Goal: Task Accomplishment & Management: Manage account settings

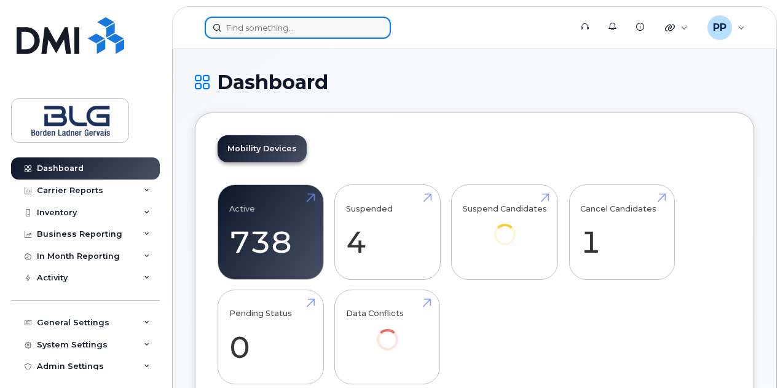
click at [278, 30] on input at bounding box center [298, 28] width 186 height 22
paste input "4035192805"
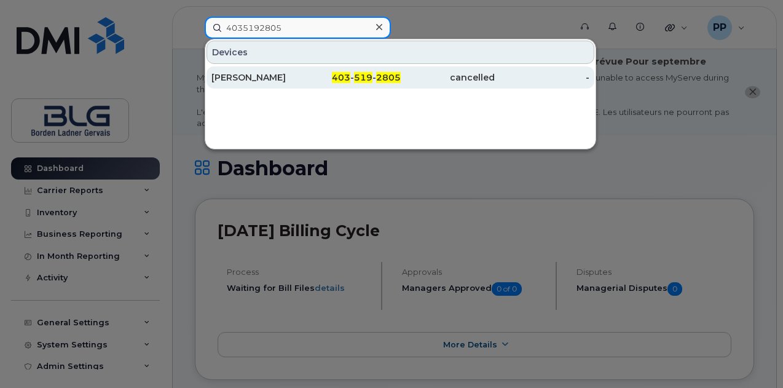
type input "4035192805"
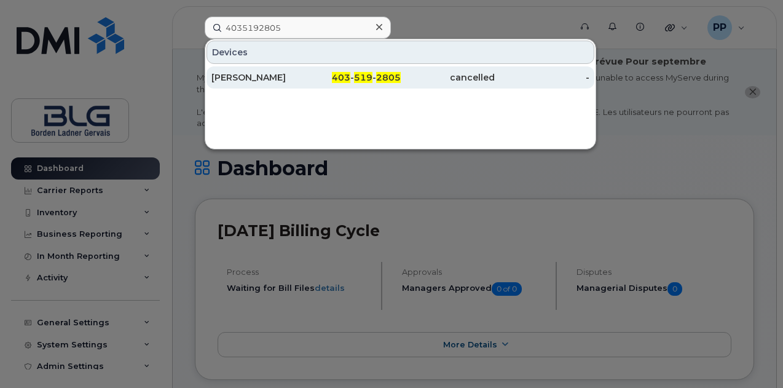
click at [259, 78] on div "Beverly Gilbert" at bounding box center [259, 77] width 95 height 12
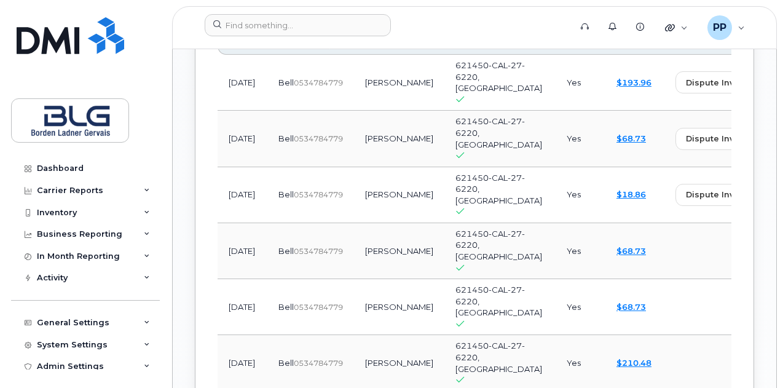
scroll to position [1353, 0]
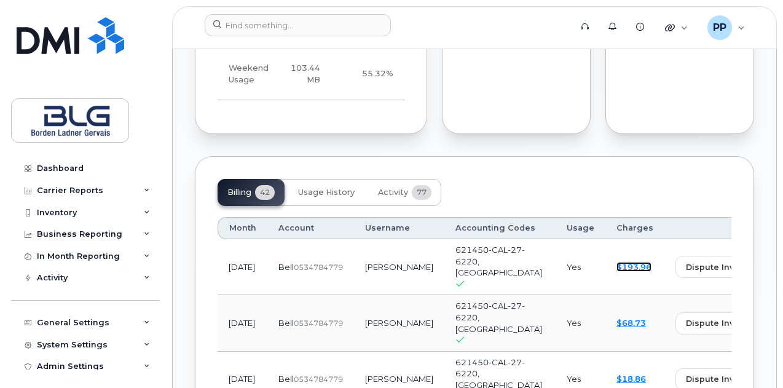
click at [617, 271] on link "$193.96" at bounding box center [634, 267] width 35 height 10
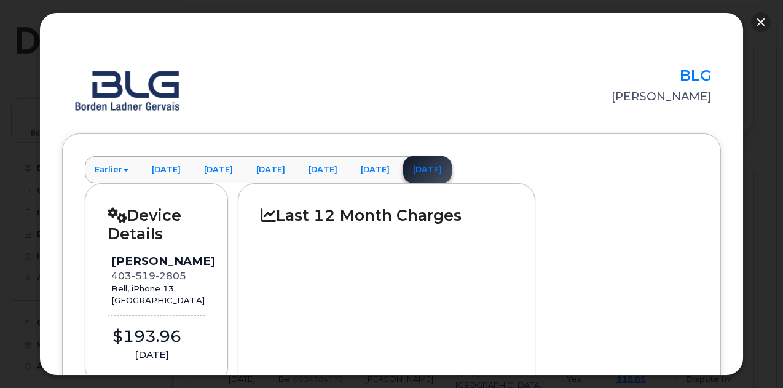
click at [766, 25] on button "button" at bounding box center [761, 22] width 20 height 20
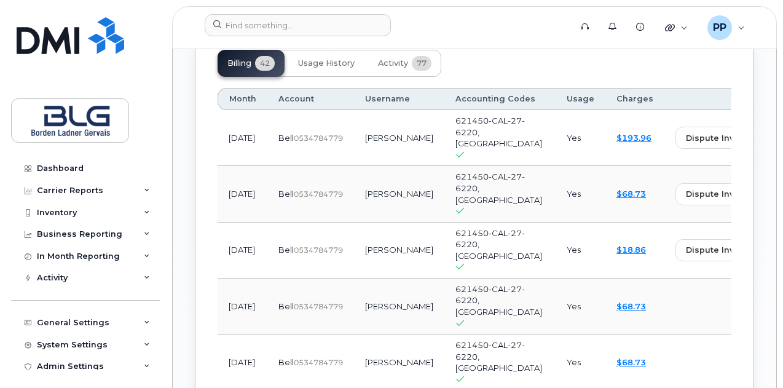
scroll to position [1414, 0]
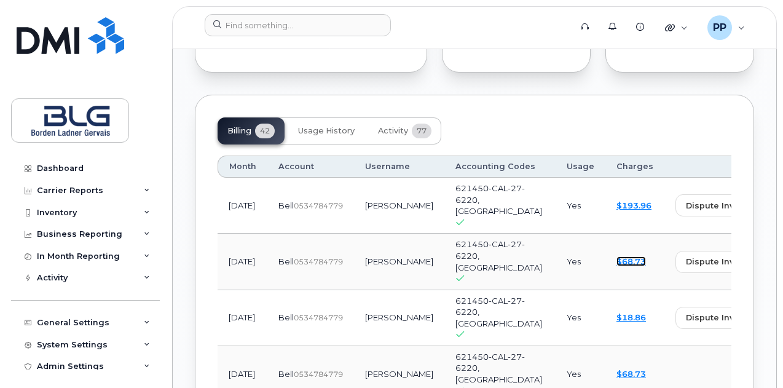
click at [617, 264] on link "$68.73" at bounding box center [632, 261] width 30 height 10
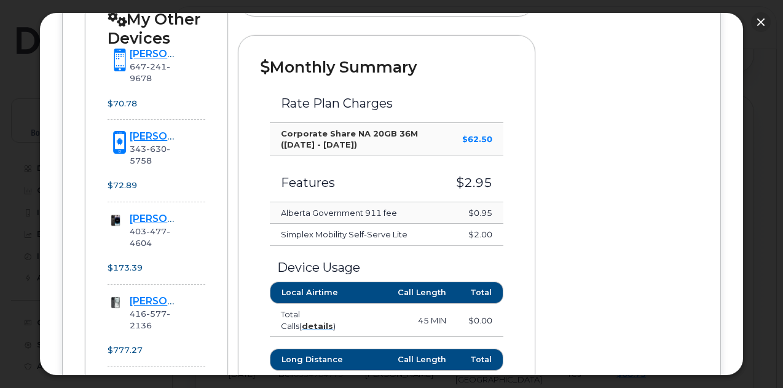
scroll to position [430, 0]
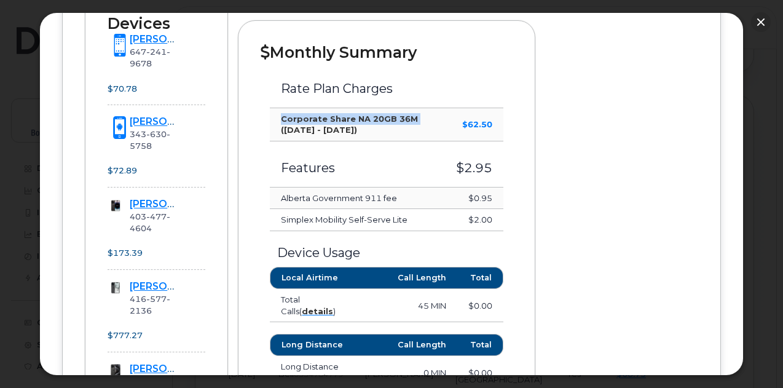
drag, startPoint x: 277, startPoint y: 114, endPoint x: 411, endPoint y: 113, distance: 133.4
click at [411, 113] on td "Corporate Share NA 20GB 36M (Jul 22 - Aug 21)" at bounding box center [357, 124] width 175 height 33
copy strong "Corporate Share NA 20GB 36M"
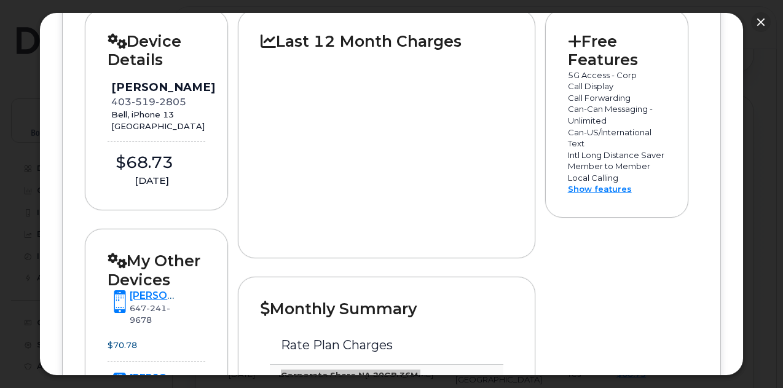
scroll to position [123, 0]
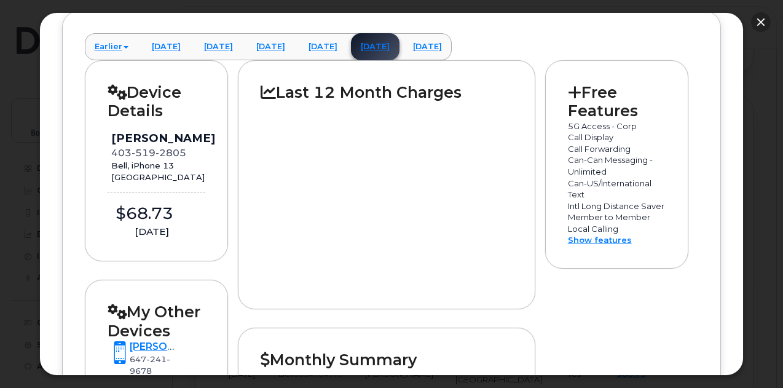
click at [756, 17] on button "button" at bounding box center [761, 22] width 20 height 20
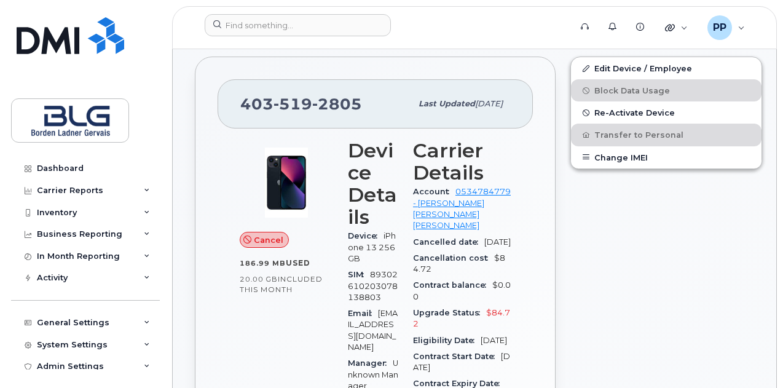
scroll to position [0, 0]
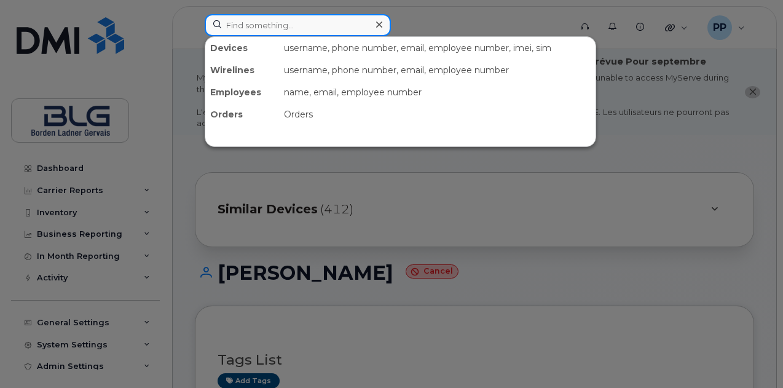
click at [343, 33] on input at bounding box center [298, 25] width 186 height 22
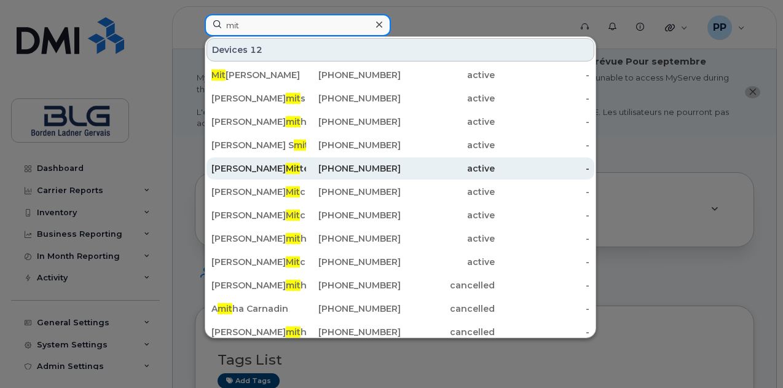
type input "mit"
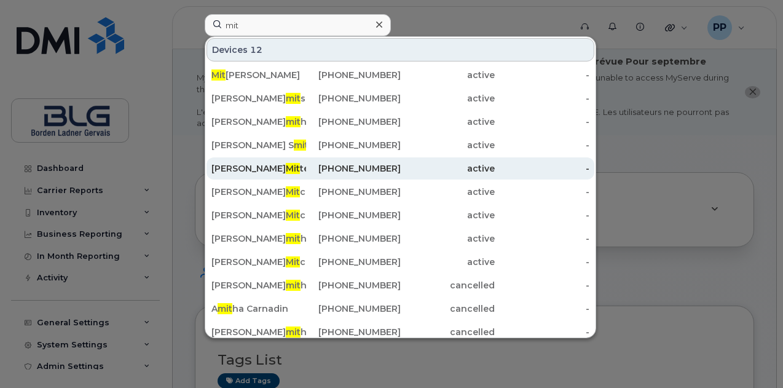
click at [294, 172] on div "Tamara Mit terer" at bounding box center [259, 168] width 95 height 12
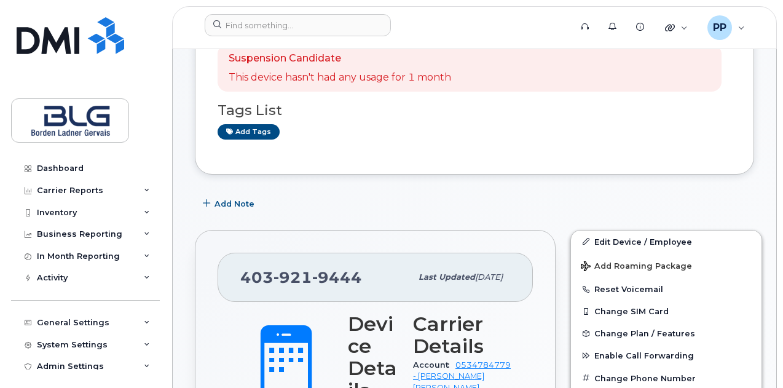
scroll to position [173, 0]
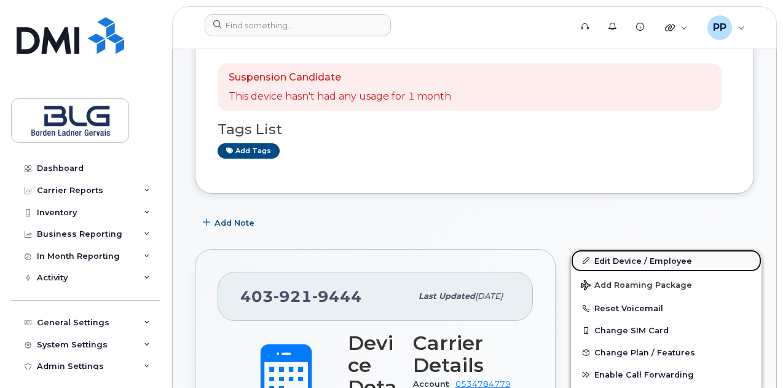
click at [628, 259] on link "Edit Device / Employee" at bounding box center [666, 261] width 191 height 22
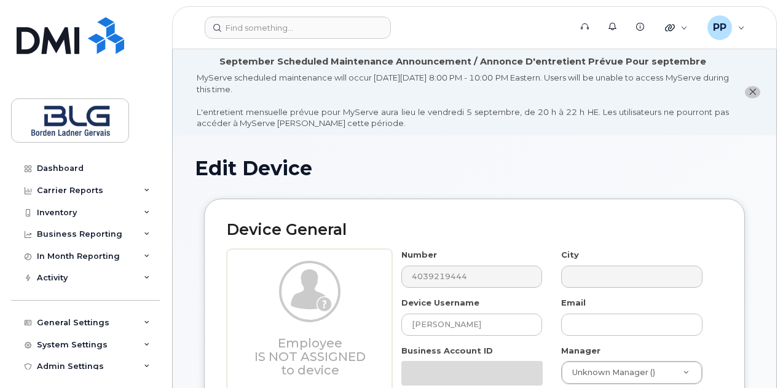
select select "4304148"
select select "4304149"
click at [693, 167] on h1 "Edit Device" at bounding box center [475, 168] width 560 height 22
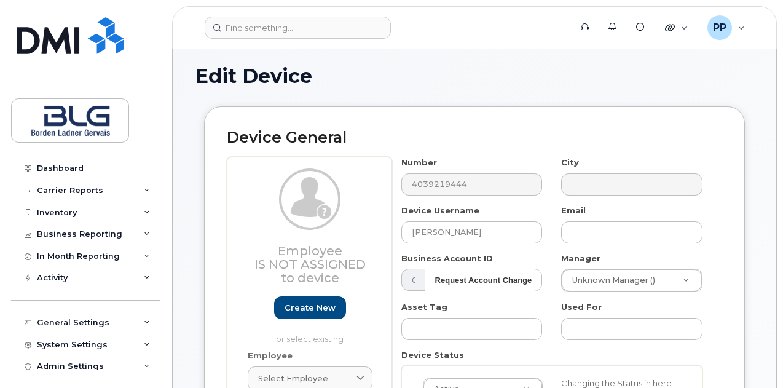
scroll to position [123, 0]
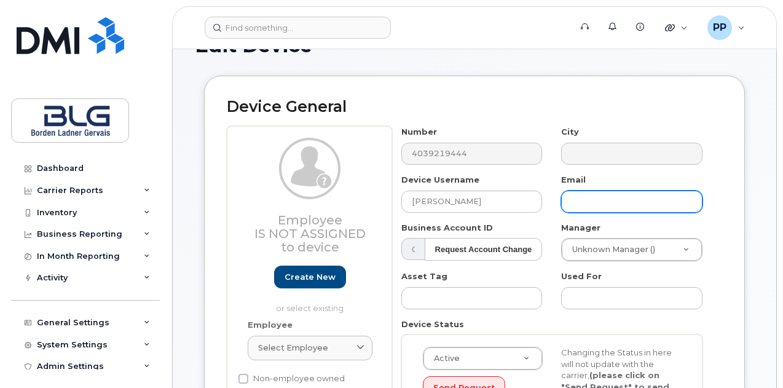
click at [595, 200] on input "text" at bounding box center [631, 202] width 141 height 22
paste input "TMitterer@blg.com"
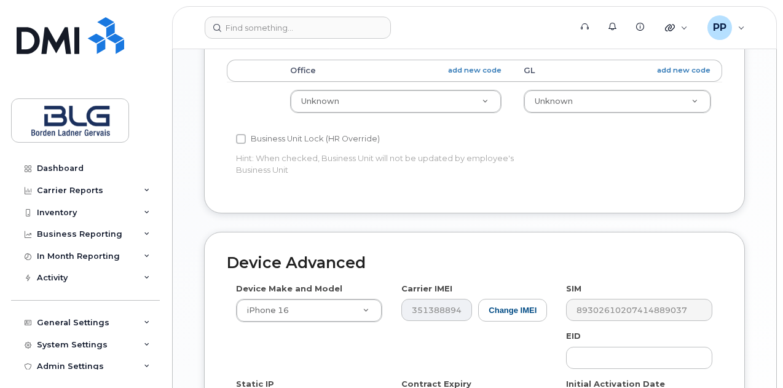
scroll to position [598, 0]
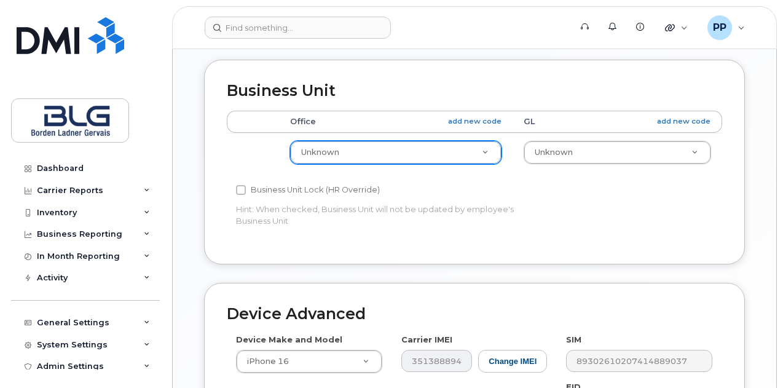
type input "TMitterer@blg.com"
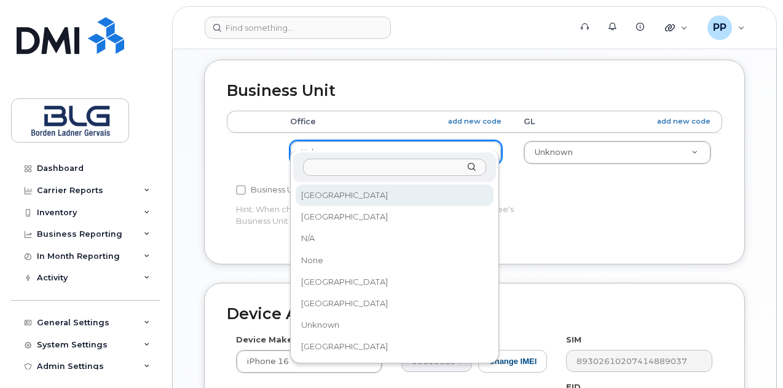
select select "4304158"
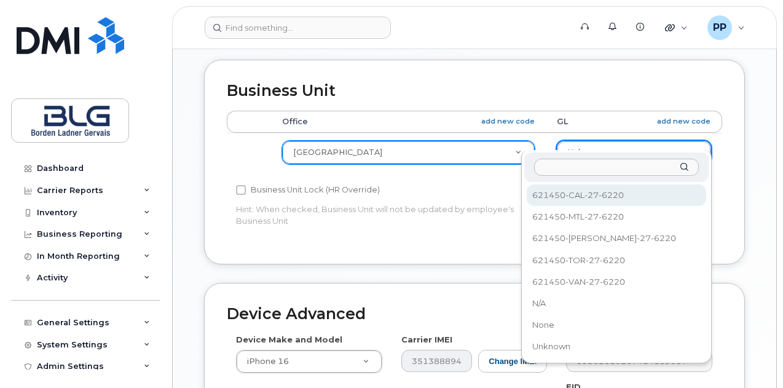
select select "4304164"
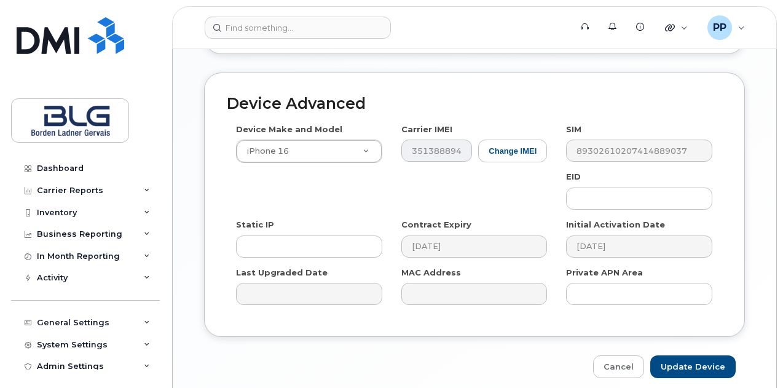
scroll to position [844, 0]
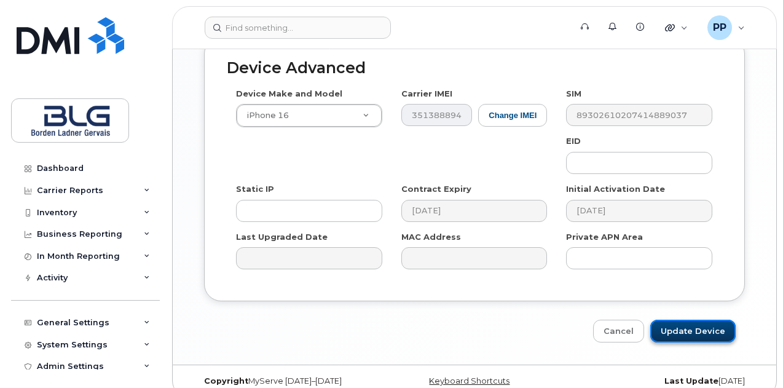
click at [689, 322] on input "Update Device" at bounding box center [693, 331] width 85 height 23
type input "Saving..."
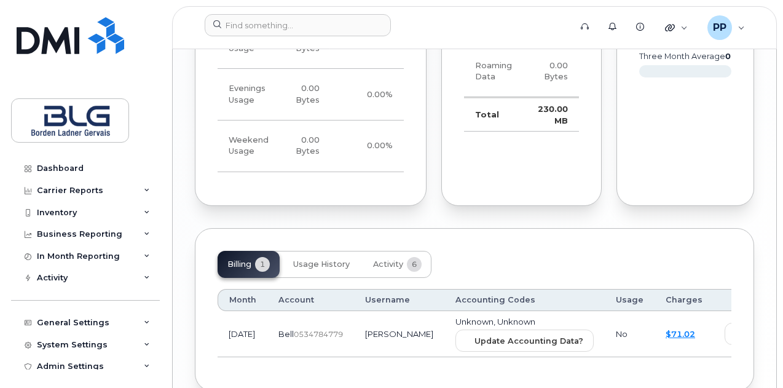
scroll to position [1242, 0]
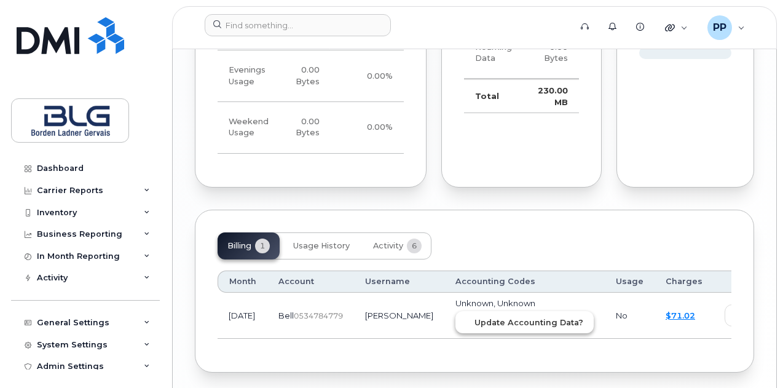
click at [497, 317] on span "Update Accounting Data?" at bounding box center [529, 323] width 109 height 12
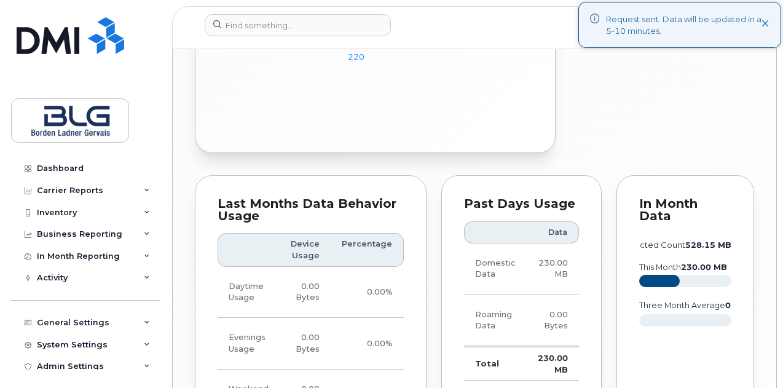
scroll to position [935, 0]
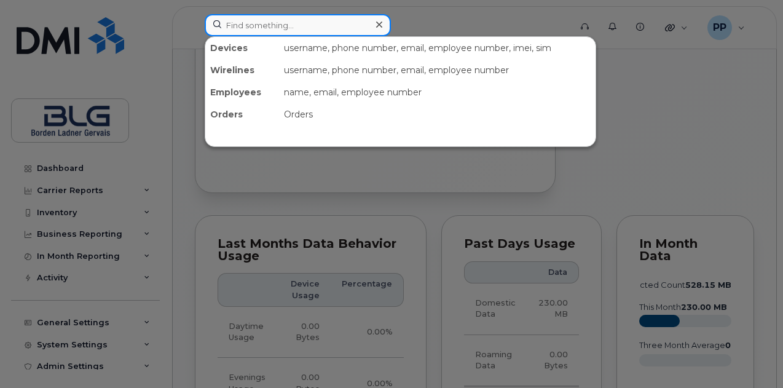
click at [301, 26] on input at bounding box center [298, 25] width 186 height 22
paste input "4169702435"
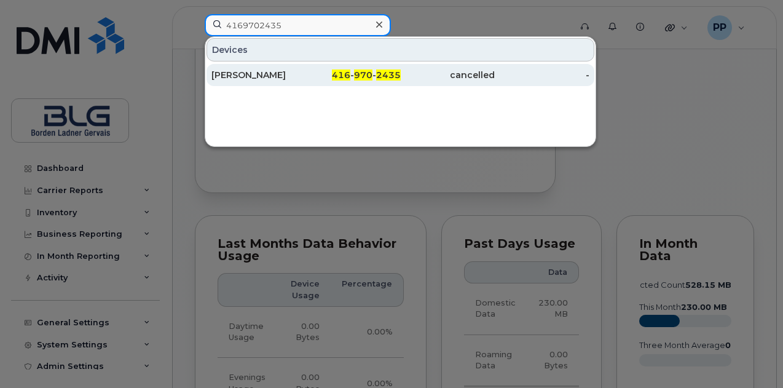
type input "4169702435"
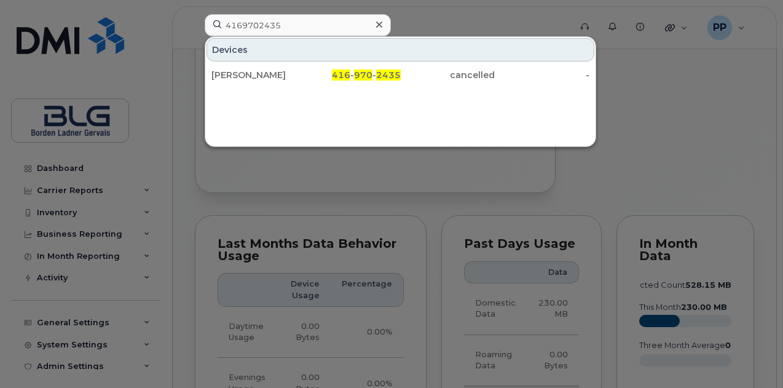
drag, startPoint x: 245, startPoint y: 68, endPoint x: 344, endPoint y: 38, distance: 103.7
click at [245, 69] on div "[PERSON_NAME]" at bounding box center [259, 75] width 95 height 12
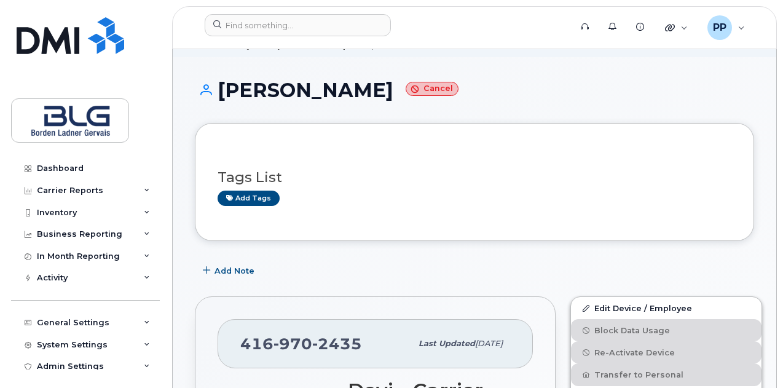
scroll to position [61, 0]
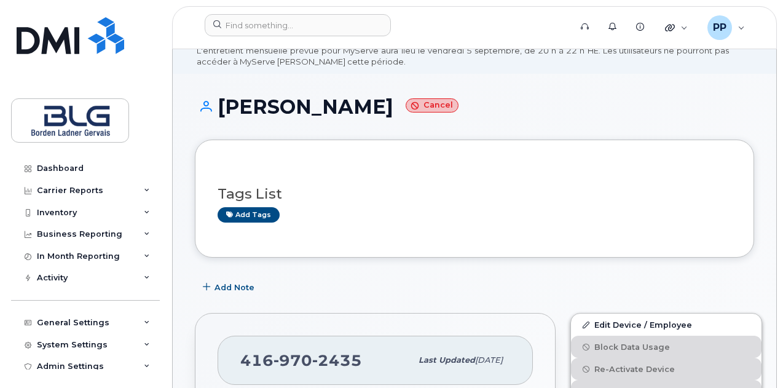
click at [386, 113] on h1 "[PERSON_NAME]" at bounding box center [475, 107] width 560 height 22
copy h1 "[PERSON_NAME]"
click at [659, 212] on div "Add tags" at bounding box center [470, 214] width 504 height 15
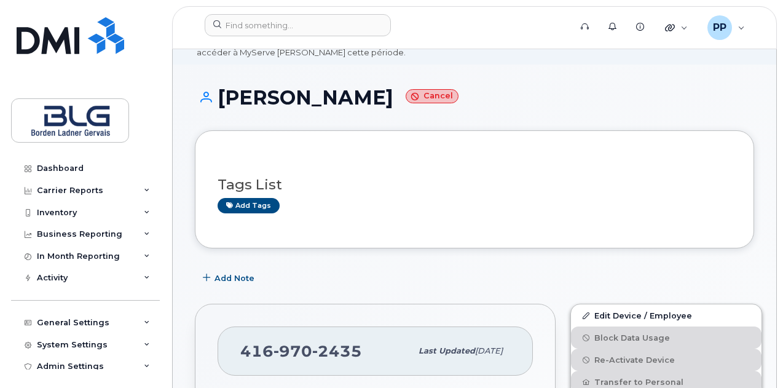
scroll to position [123, 0]
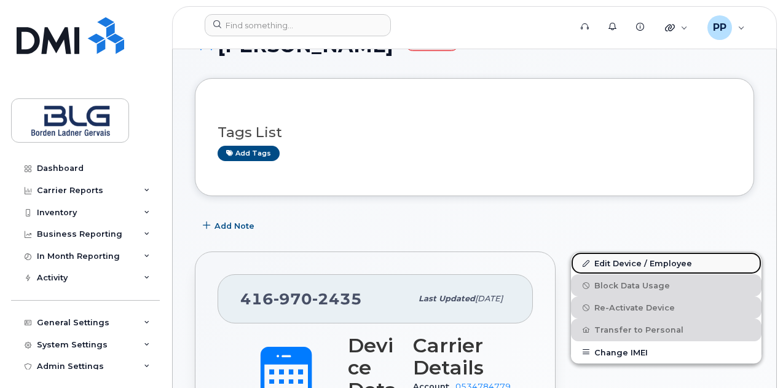
click at [622, 263] on link "Edit Device / Employee" at bounding box center [666, 263] width 191 height 22
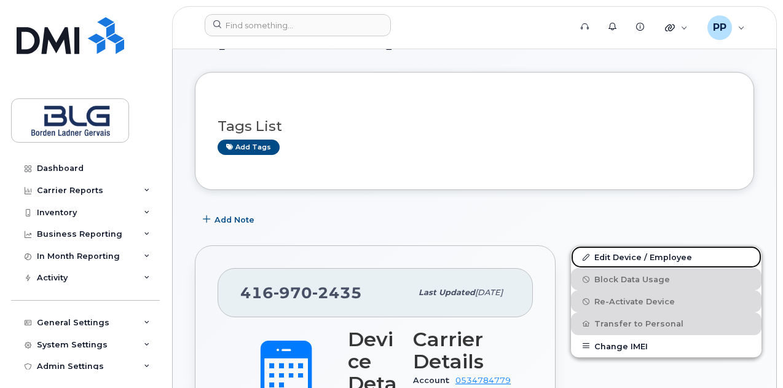
scroll to position [269, 0]
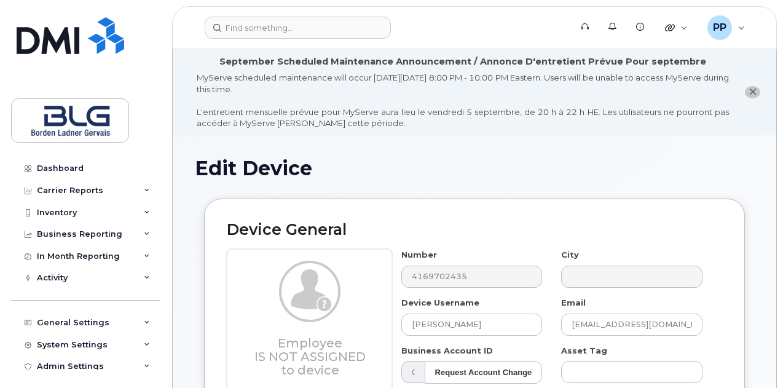
select select "4304148"
select select "4304149"
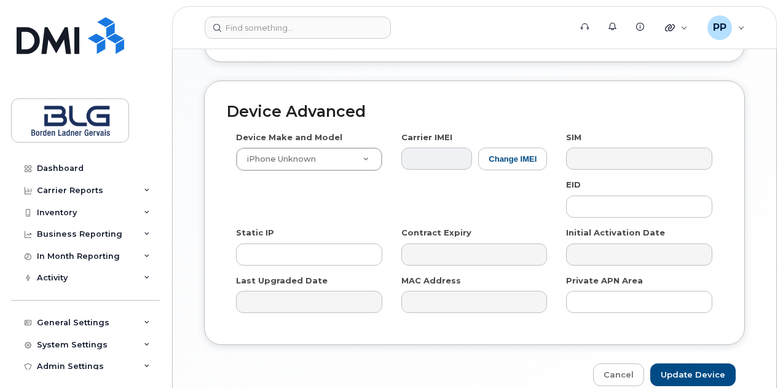
scroll to position [553, 0]
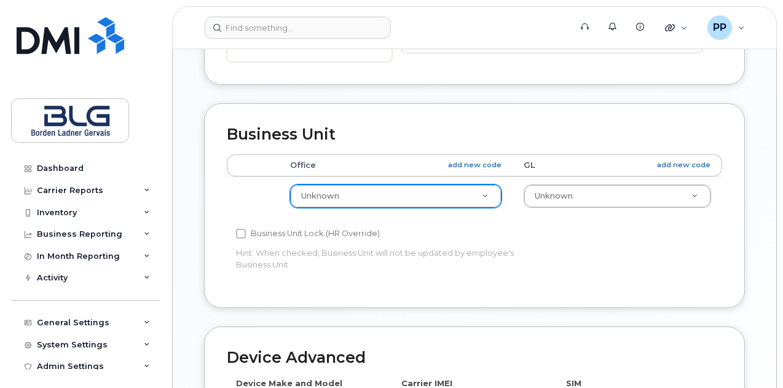
type input "[EMAIL_ADDRESS][DOMAIN_NAME]"
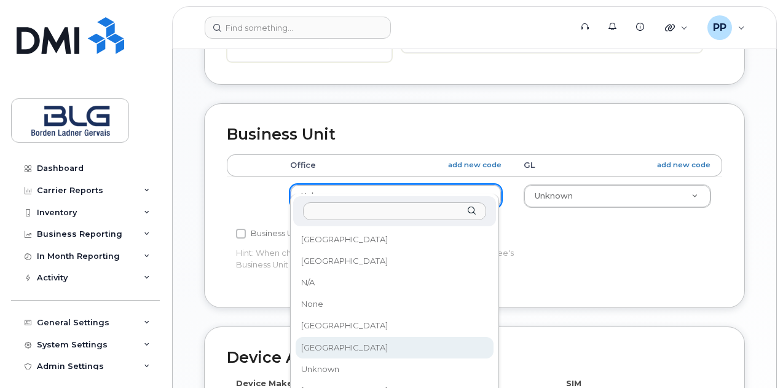
select select "4304157"
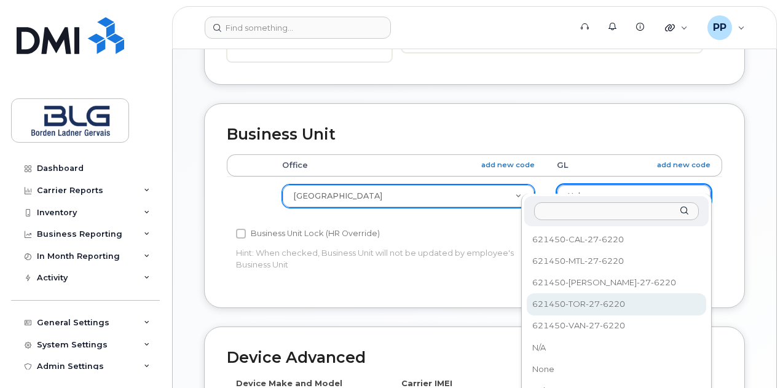
select select "4304163"
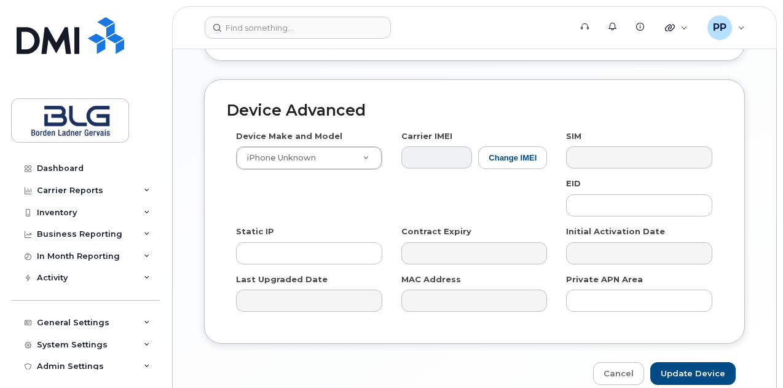
scroll to position [844, 0]
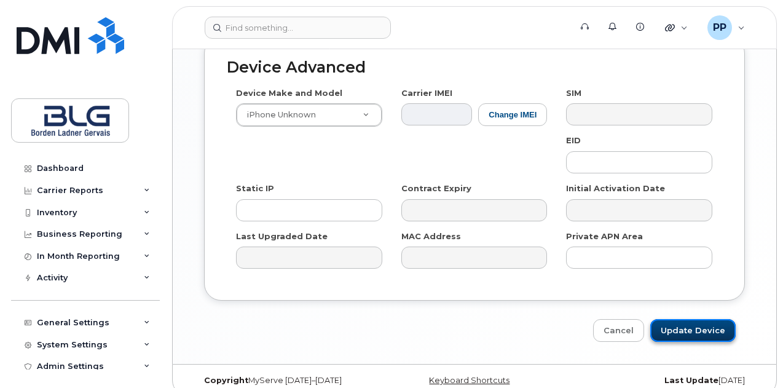
click at [689, 319] on input "Update Device" at bounding box center [693, 330] width 85 height 23
type input "Saving..."
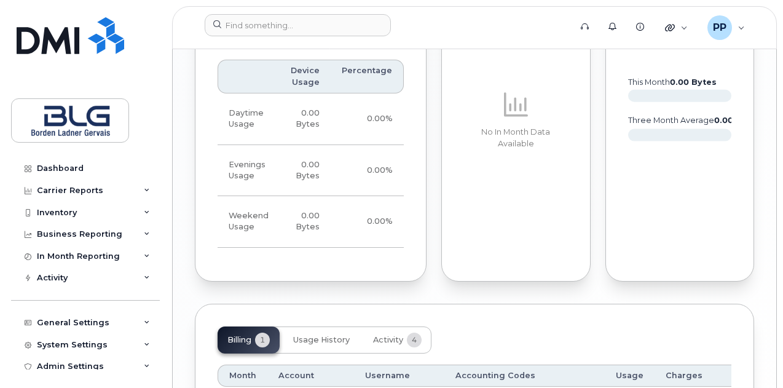
scroll to position [1230, 0]
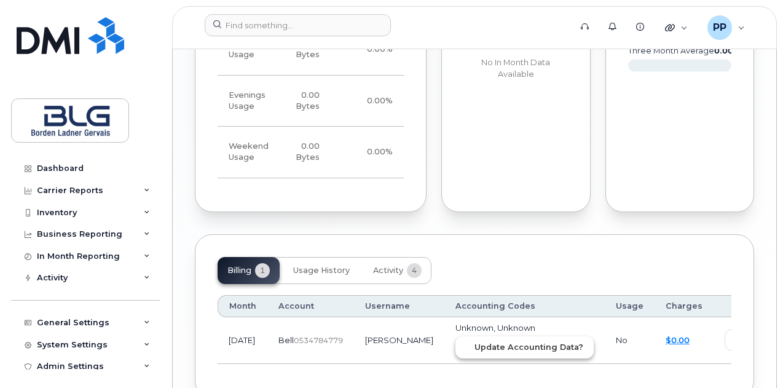
click at [497, 336] on button "Update Accounting Data?" at bounding box center [525, 347] width 138 height 22
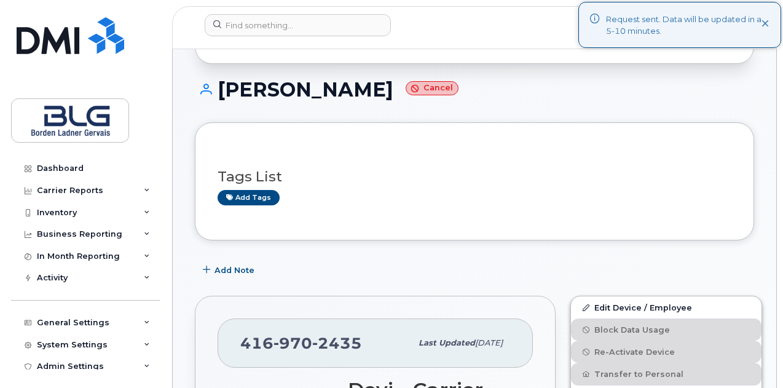
scroll to position [0, 0]
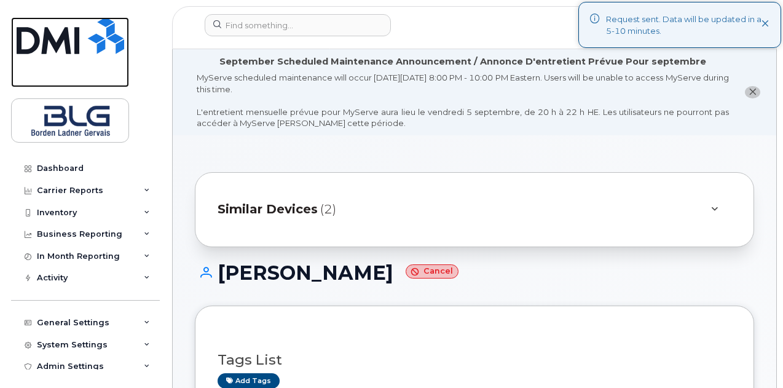
click at [73, 40] on img at bounding box center [71, 35] width 108 height 37
click at [763, 23] on icon at bounding box center [766, 24] width 8 height 8
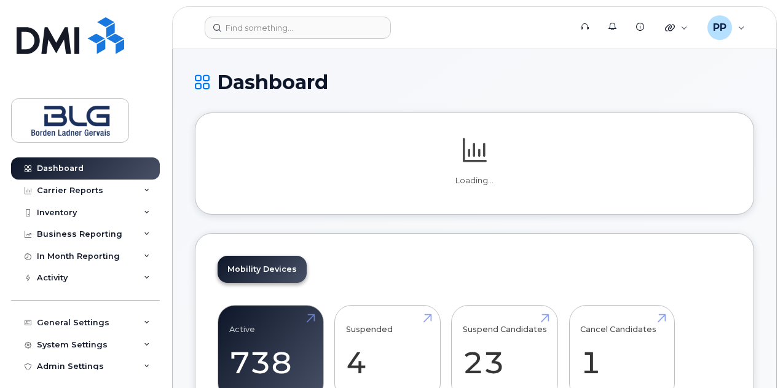
click at [738, 29] on div "PP [PERSON_NAME] Wireless Admin" at bounding box center [726, 27] width 55 height 25
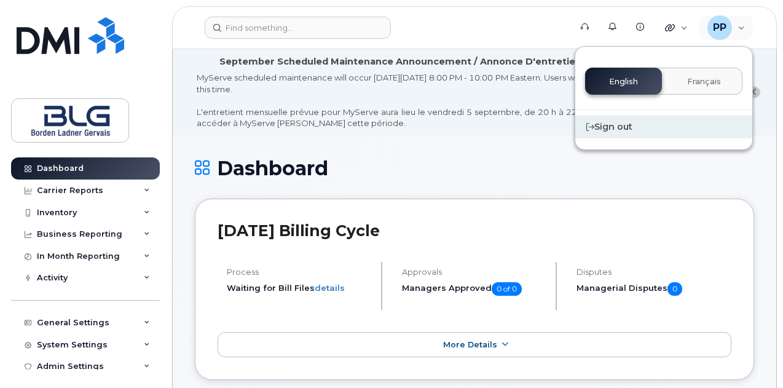
click at [681, 132] on div "Sign out" at bounding box center [664, 127] width 177 height 23
